Goal: Information Seeking & Learning: Learn about a topic

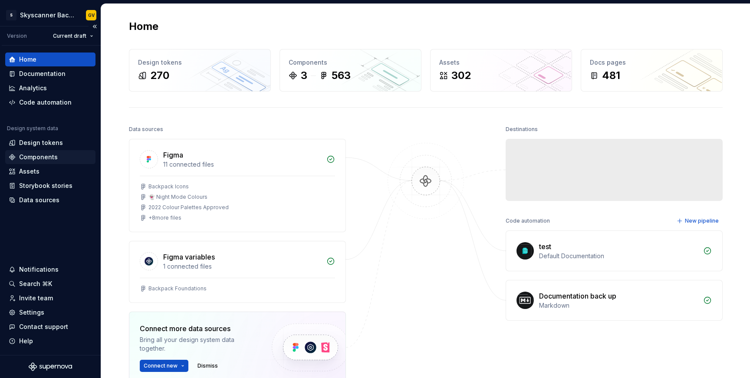
click at [51, 163] on div "Components" at bounding box center [50, 157] width 90 height 14
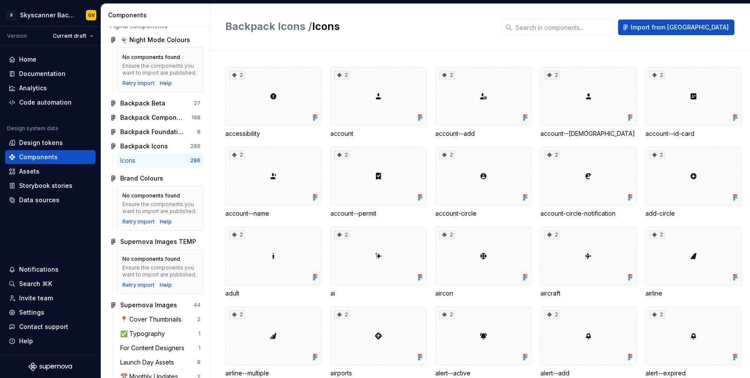
scroll to position [248, 0]
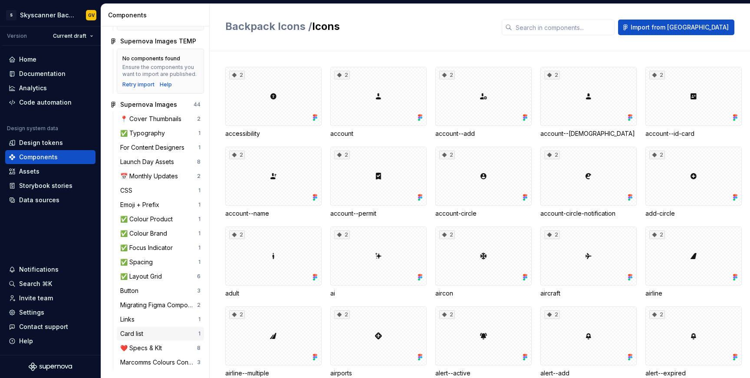
click at [148, 336] on div "Card list" at bounding box center [159, 334] width 78 height 9
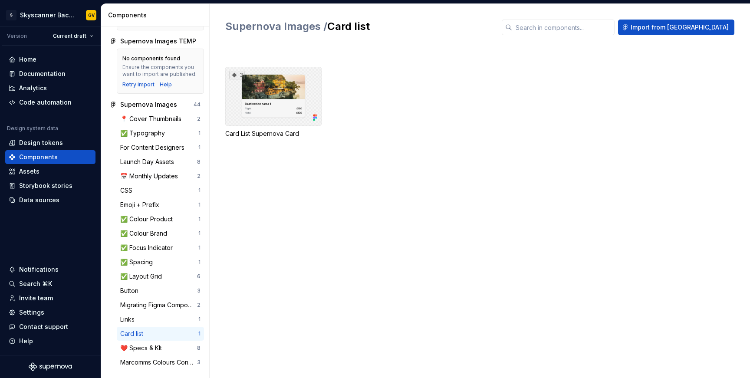
click at [252, 122] on div "3" at bounding box center [273, 96] width 96 height 59
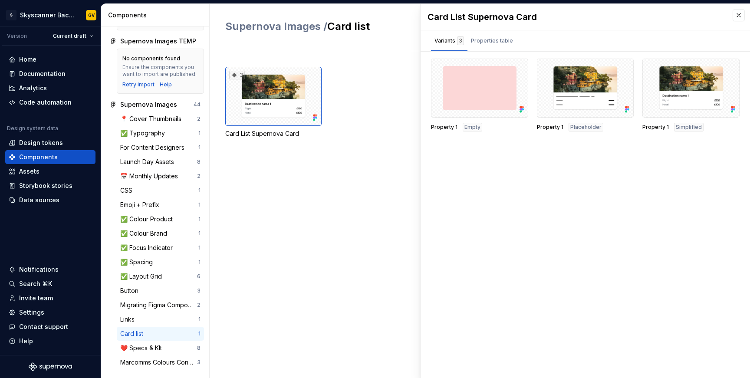
click at [247, 174] on div "3 Card List Supernova Card" at bounding box center [487, 214] width 525 height 327
click at [47, 78] on div "Documentation" at bounding box center [42, 73] width 46 height 9
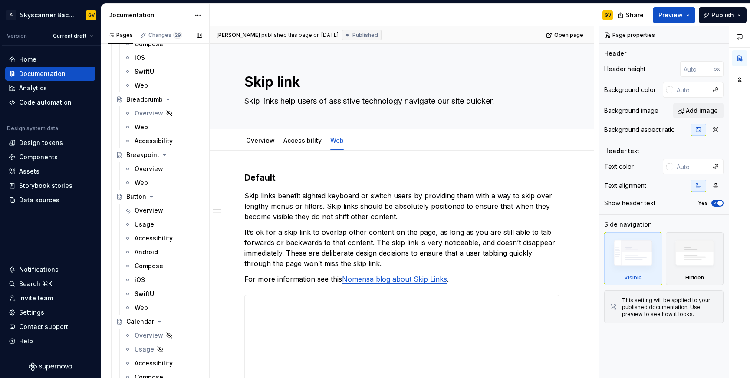
scroll to position [2100, 0]
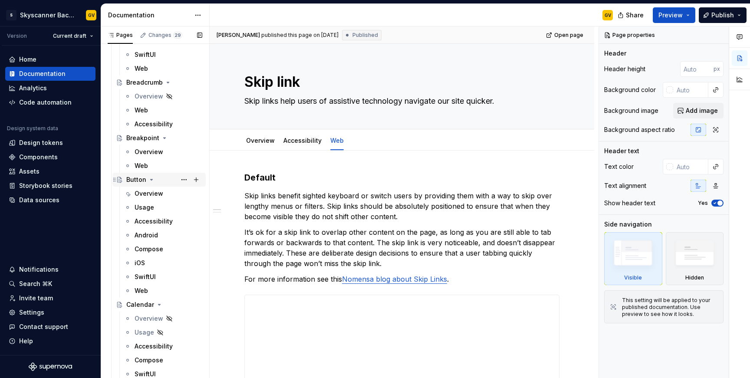
click at [136, 181] on div "Button" at bounding box center [136, 179] width 20 height 9
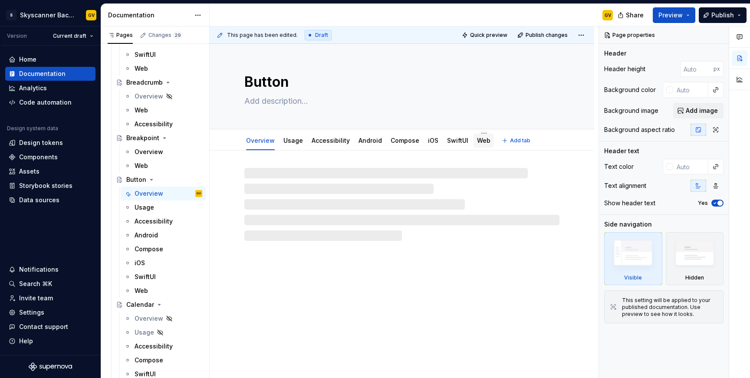
click at [477, 145] on div "Web" at bounding box center [483, 141] width 13 height 10
click at [573, 178] on div at bounding box center [402, 196] width 385 height 90
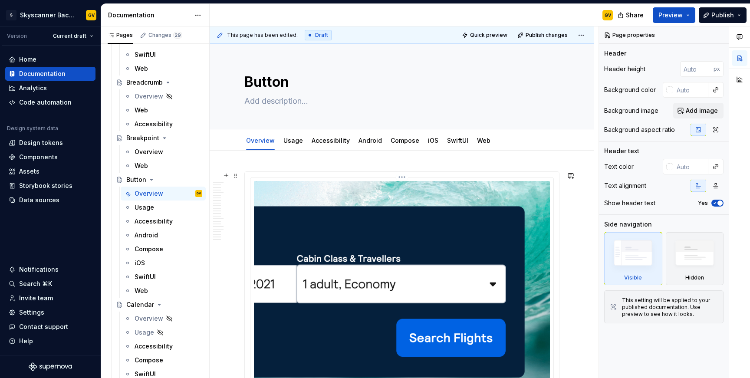
click at [357, 185] on img at bounding box center [402, 292] width 296 height 222
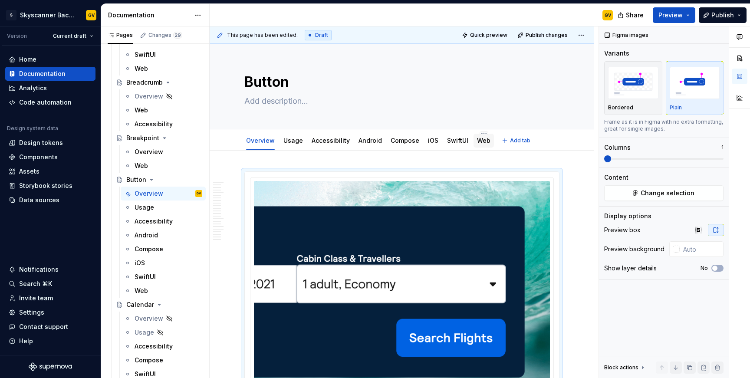
click at [483, 138] on link "Web" at bounding box center [483, 140] width 13 height 7
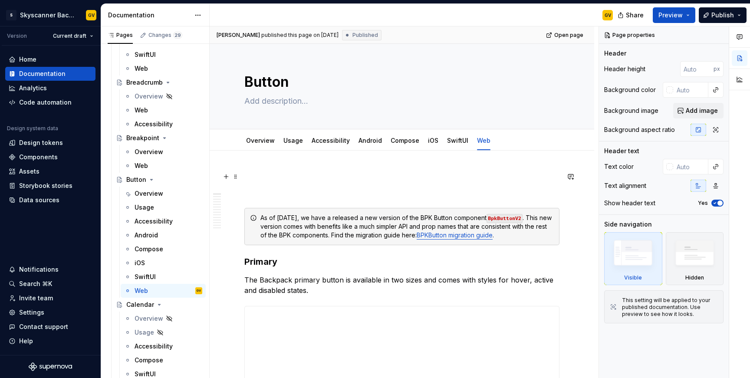
click at [315, 182] on p at bounding box center [402, 177] width 315 height 10
click at [228, 175] on button "button" at bounding box center [226, 177] width 12 height 12
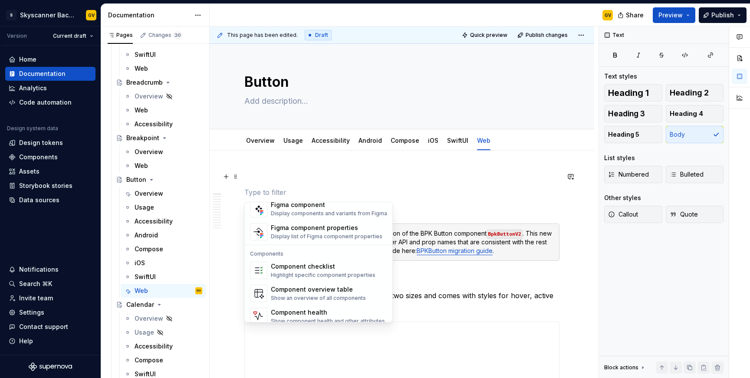
scroll to position [865, 0]
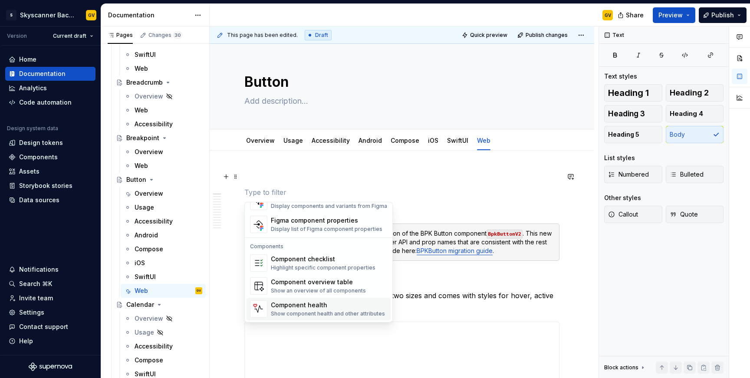
click at [318, 316] on div "Show component health and other attributes" at bounding box center [328, 314] width 114 height 7
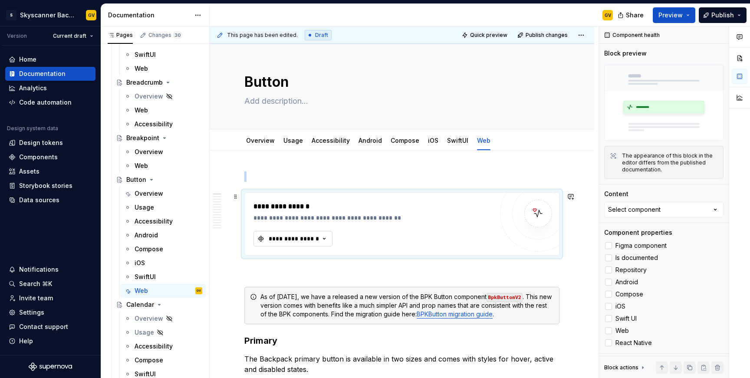
click at [304, 238] on div "**********" at bounding box center [294, 239] width 52 height 9
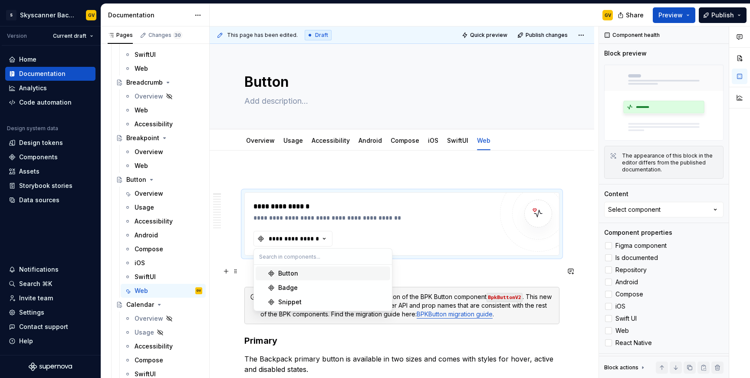
click at [293, 274] on div "Button" at bounding box center [288, 273] width 20 height 9
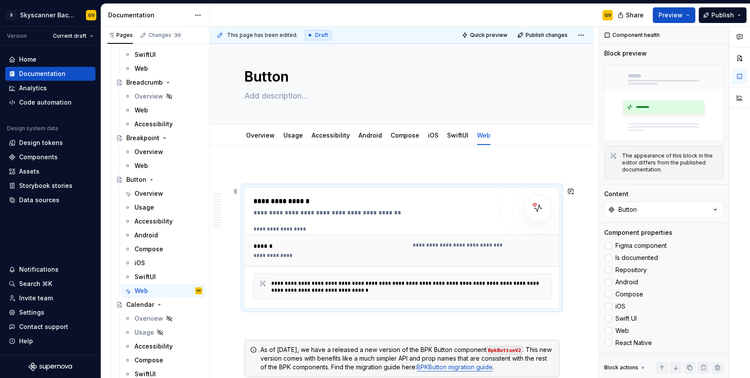
scroll to position [7, 0]
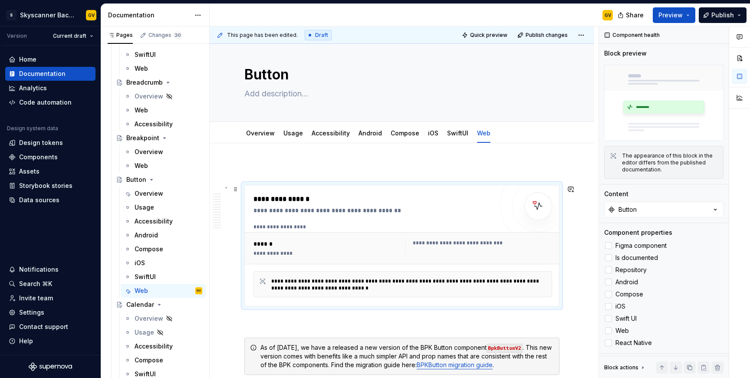
click at [430, 243] on div "**********" at bounding box center [484, 243] width 142 height 7
click at [394, 289] on div "**********" at bounding box center [410, 285] width 279 height 14
click at [544, 205] on img at bounding box center [538, 206] width 17 height 17
click at [264, 255] on div "**********" at bounding box center [328, 253] width 149 height 7
click at [463, 240] on div "**********" at bounding box center [484, 243] width 142 height 7
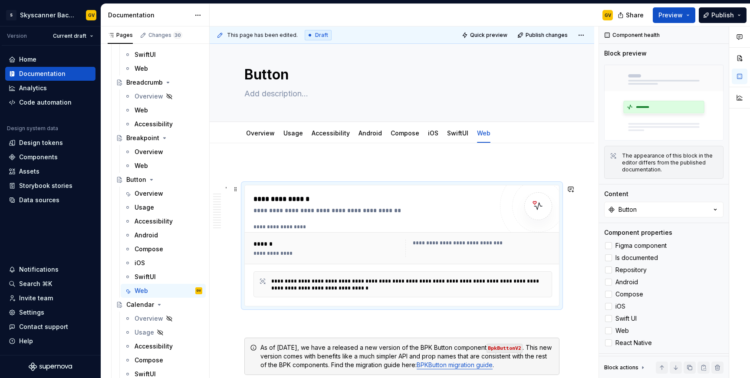
click at [414, 248] on div "**********" at bounding box center [479, 248] width 147 height 17
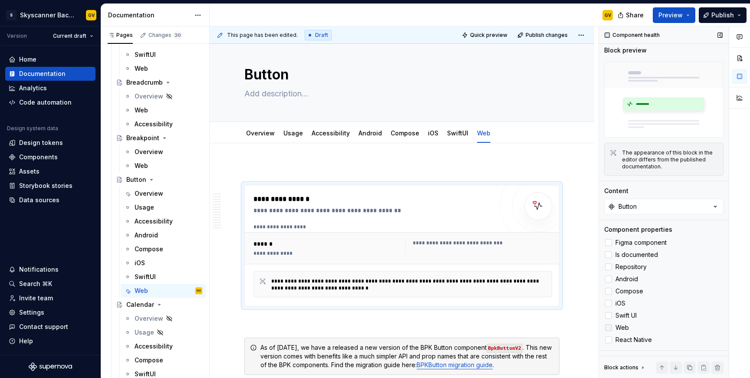
click at [609, 327] on div at bounding box center [608, 327] width 7 height 7
click at [608, 305] on div at bounding box center [608, 303] width 7 height 7
click at [609, 304] on icon at bounding box center [609, 304] width 0 height 0
click at [609, 242] on div at bounding box center [608, 242] width 7 height 7
click at [636, 245] on span "Figma component" at bounding box center [641, 242] width 51 height 7
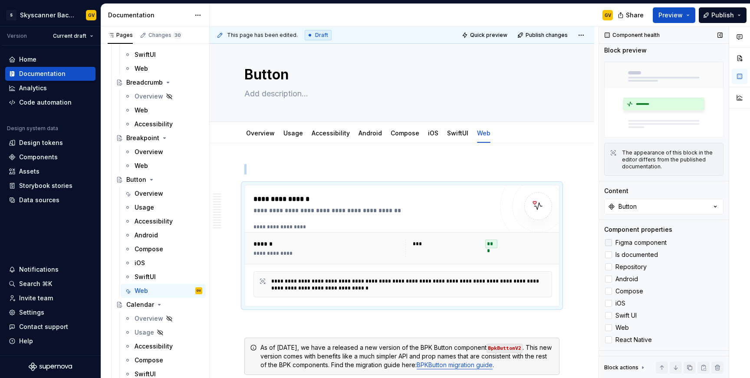
click at [636, 245] on span "Figma component" at bounding box center [641, 242] width 51 height 7
click at [649, 204] on button "Button" at bounding box center [664, 207] width 119 height 16
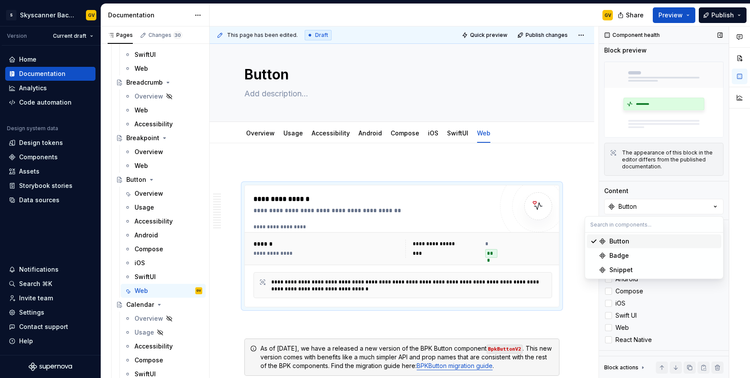
click at [667, 177] on div "Block preview The appearance of this block in the editor differs from the publi…" at bounding box center [664, 113] width 119 height 135
click at [545, 202] on img at bounding box center [538, 206] width 17 height 17
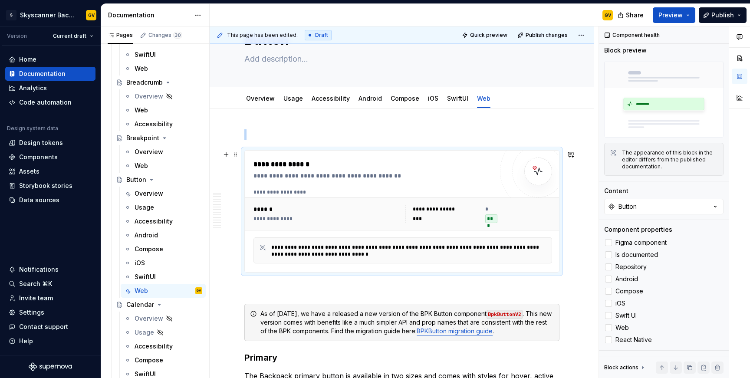
scroll to position [47, 0]
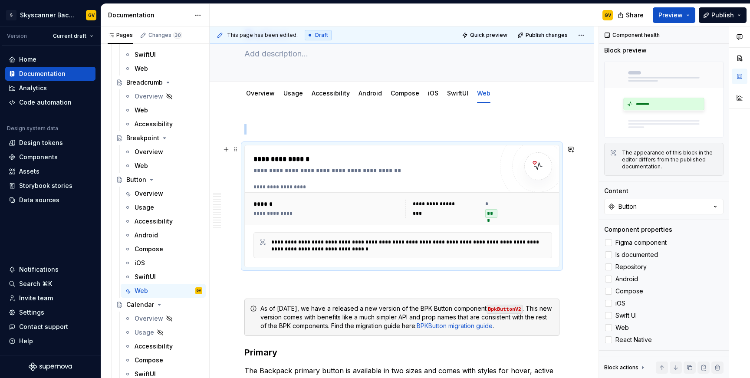
click at [390, 210] on div "**********" at bounding box center [327, 209] width 147 height 18
click at [609, 301] on div at bounding box center [608, 303] width 7 height 7
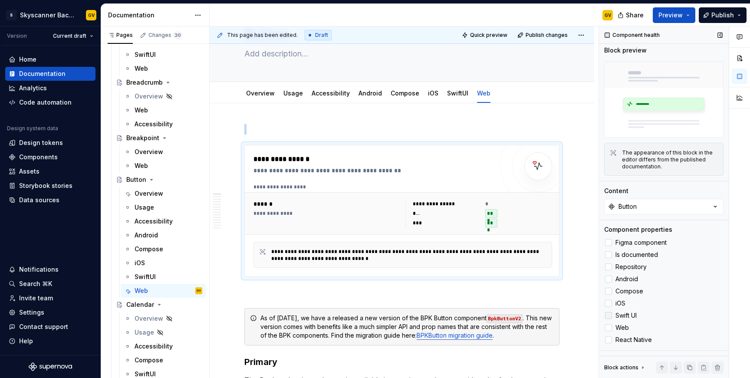
click at [609, 317] on div at bounding box center [608, 315] width 7 height 7
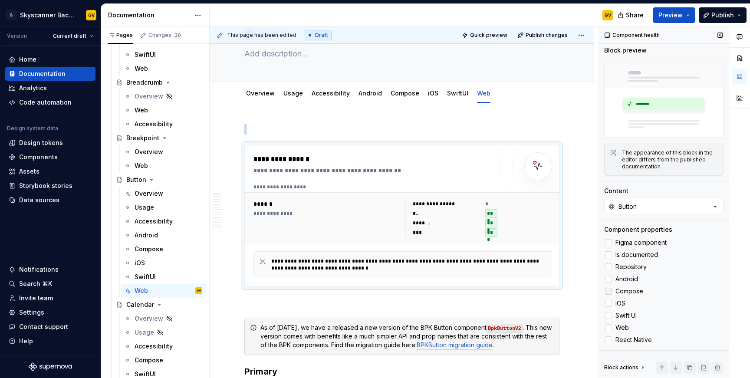
click at [608, 289] on div at bounding box center [608, 291] width 7 height 7
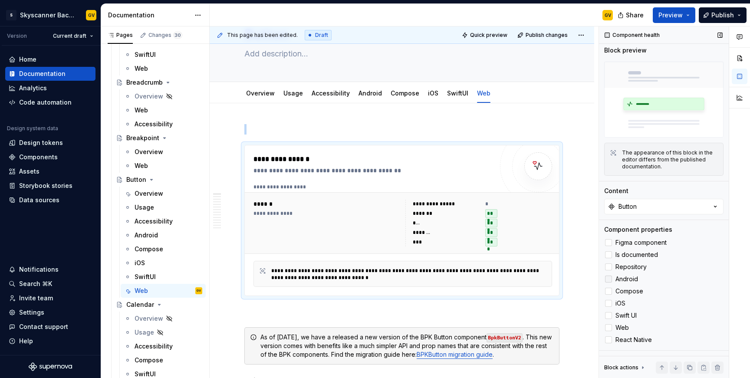
click at [611, 280] on div at bounding box center [608, 279] width 7 height 7
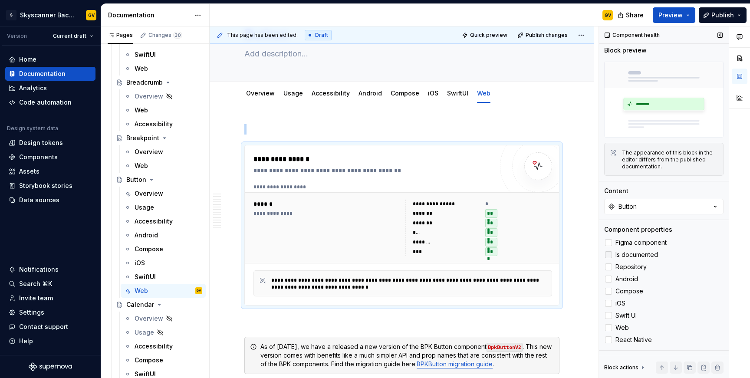
click at [608, 253] on div at bounding box center [608, 254] width 7 height 7
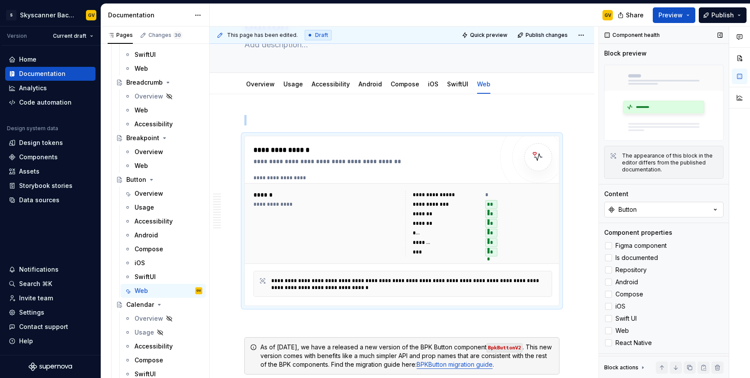
scroll to position [3, 0]
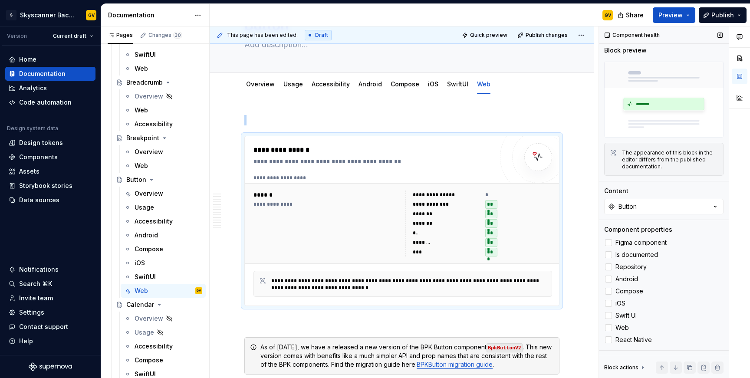
click at [637, 367] on div "Block actions" at bounding box center [622, 367] width 34 height 7
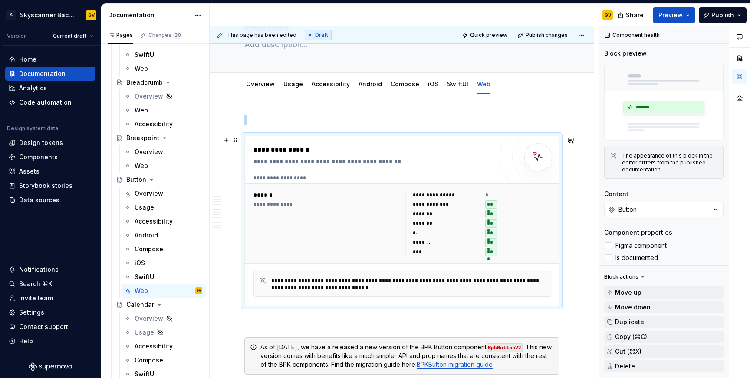
click at [534, 160] on div at bounding box center [539, 157] width 28 height 28
click at [322, 249] on div "**********" at bounding box center [327, 224] width 147 height 66
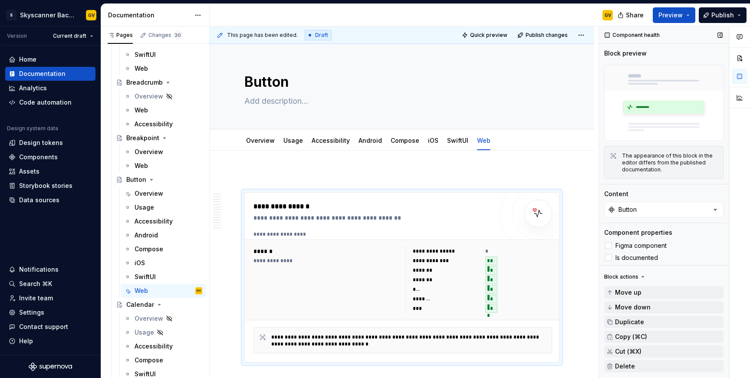
scroll to position [94, 0]
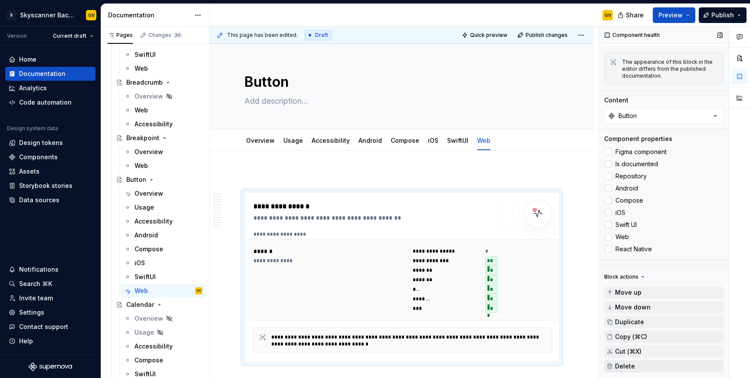
click at [640, 367] on button "Delete" at bounding box center [664, 366] width 119 height 12
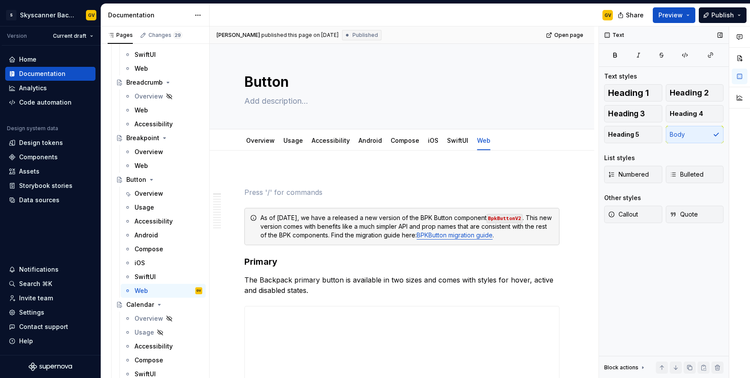
scroll to position [0, 0]
type textarea "*"
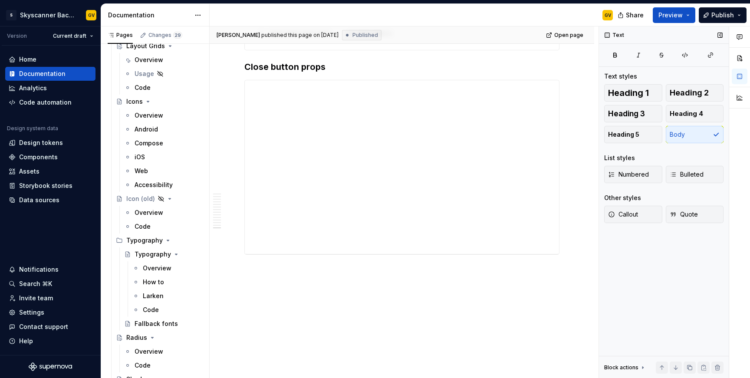
scroll to position [866, 0]
